Goal: Find specific page/section: Find specific page/section

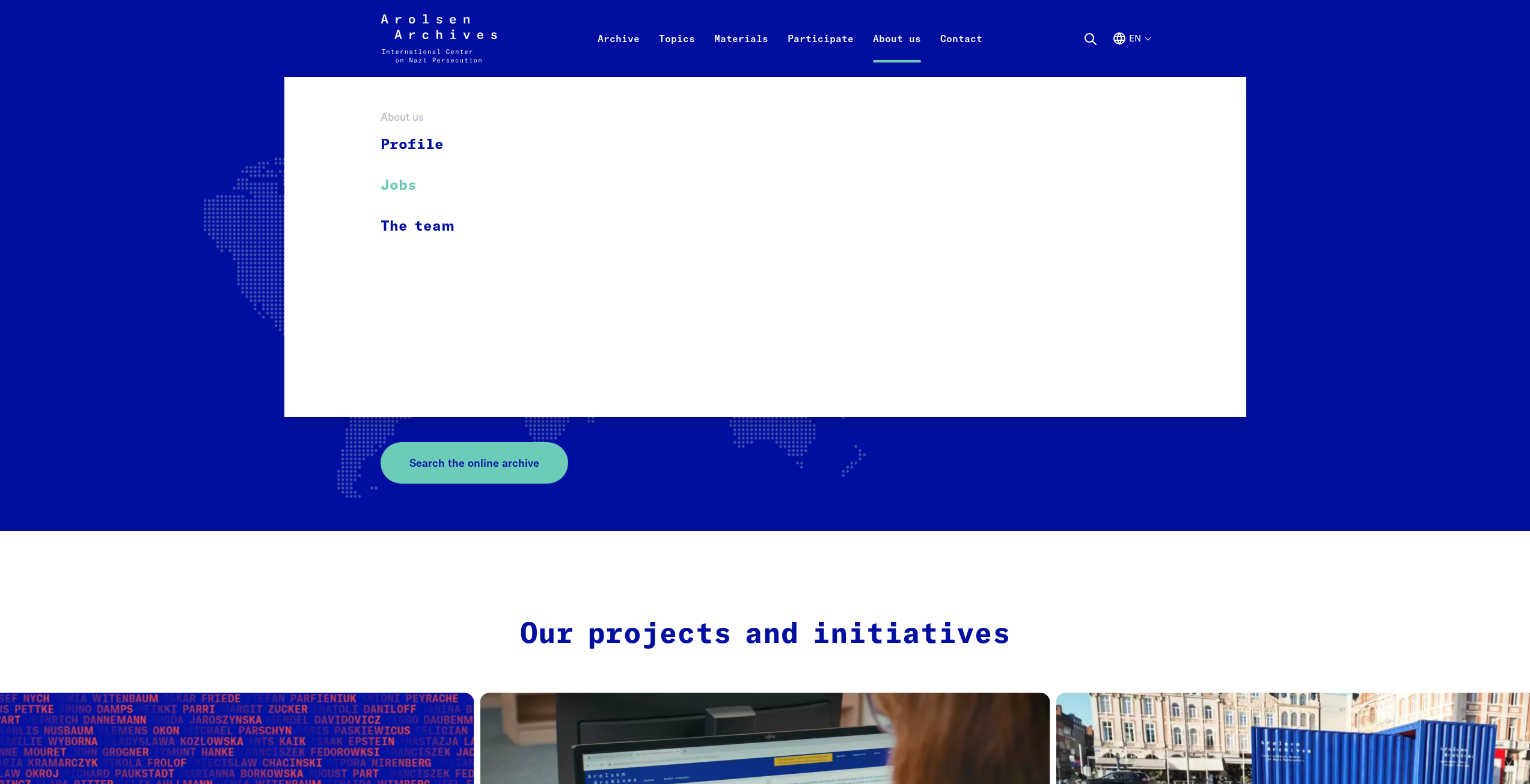
click at [387, 183] on link "Jobs" at bounding box center [425, 185] width 89 height 41
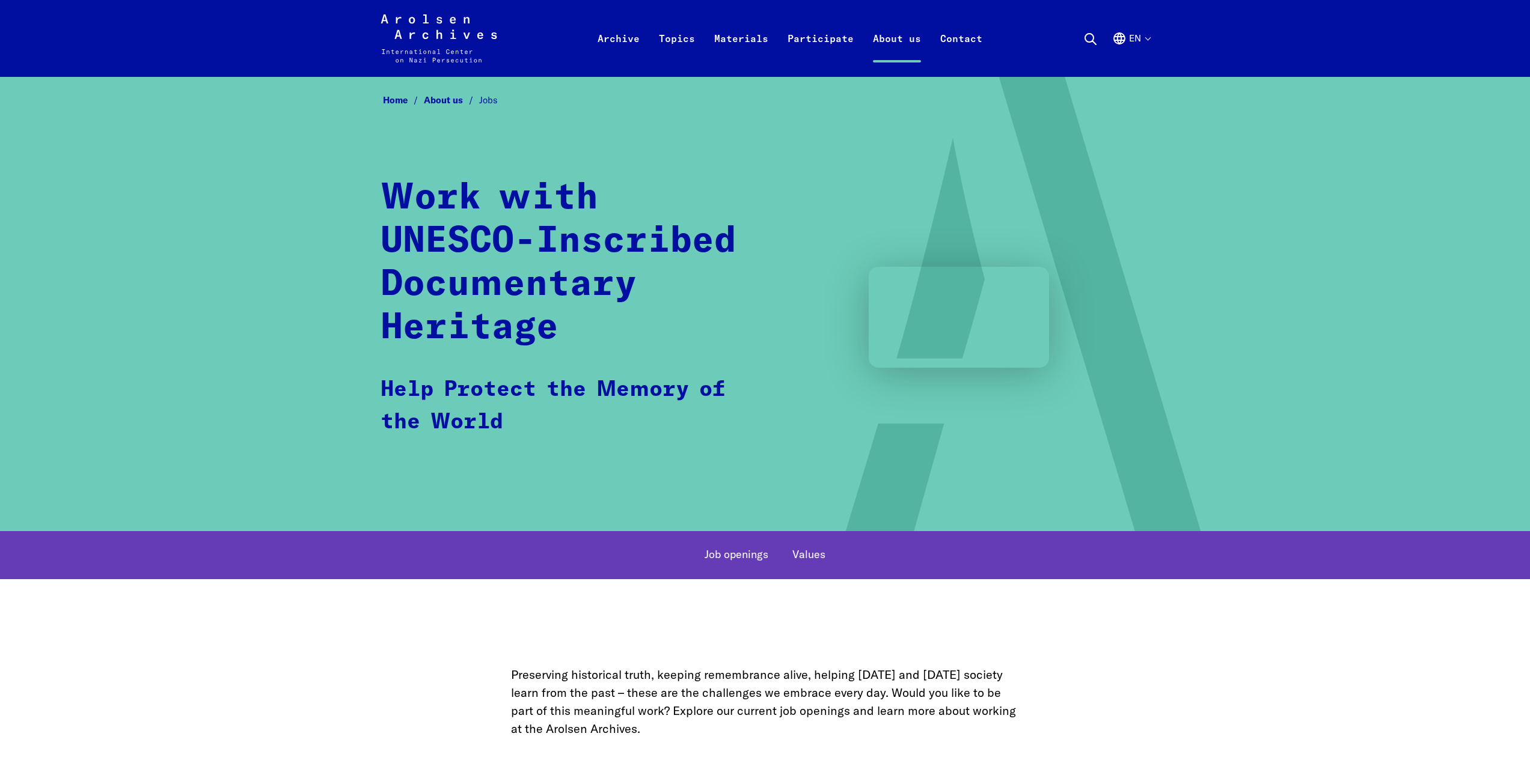
click at [741, 549] on link "Job openings" at bounding box center [736, 556] width 64 height 20
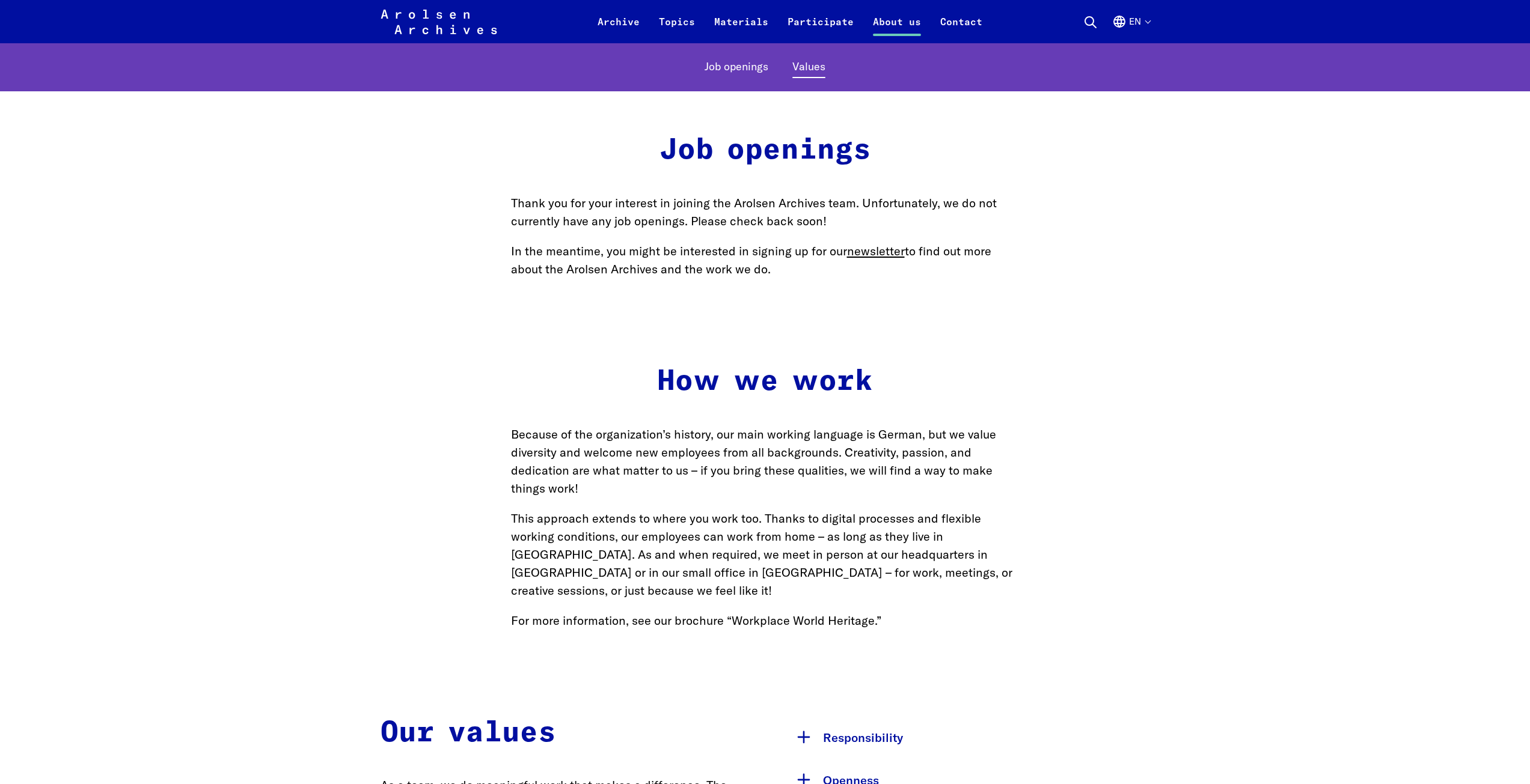
scroll to position [700, 0]
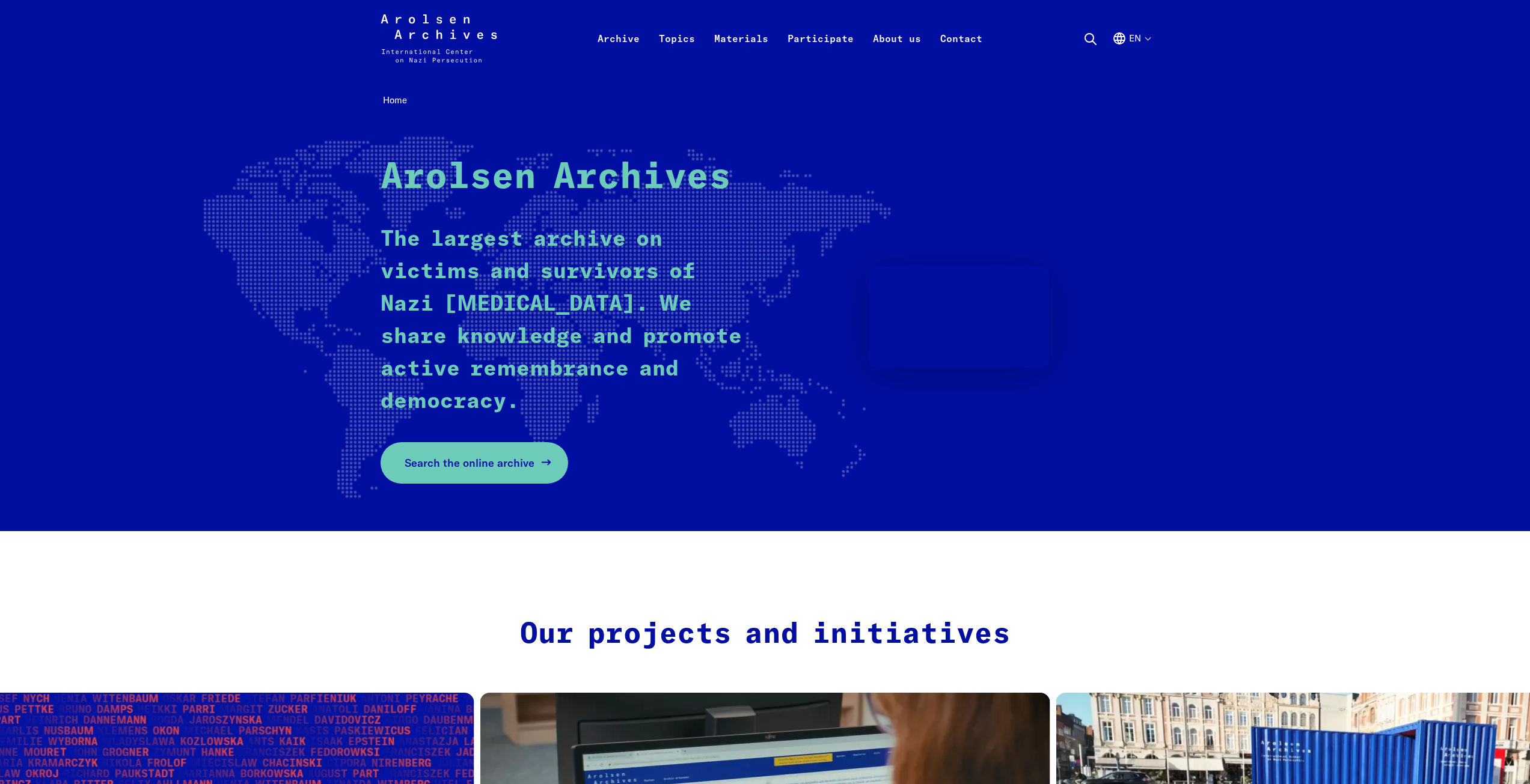
click at [488, 445] on link "Search the online archive" at bounding box center [474, 463] width 187 height 41
